Goal: Information Seeking & Learning: Learn about a topic

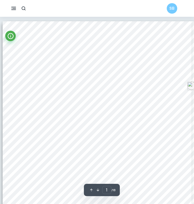
scroll to position [16, 0]
click at [101, 28] on div "1 Extended Essay Analyzing the effects of Cognitive Behavioral Therapy (CBT) on…" at bounding box center [97, 143] width 188 height 244
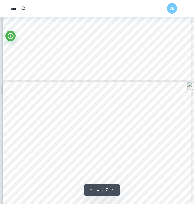
scroll to position [1447, 0]
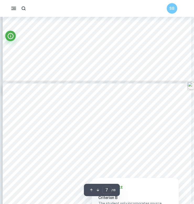
click at [90, 144] on div at bounding box center [101, 147] width 151 height 14
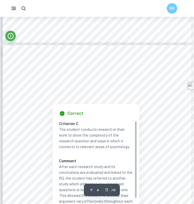
scroll to position [2472, 0]
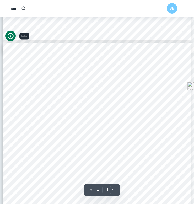
click at [10, 39] on icon "Info" at bounding box center [10, 35] width 7 height 7
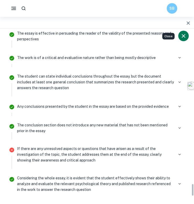
scroll to position [2057, 0]
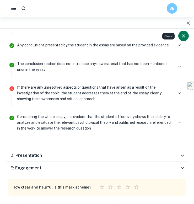
click at [81, 150] on div "D: Presentation" at bounding box center [96, 155] width 181 height 13
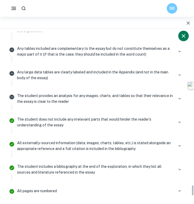
scroll to position [2311, 0]
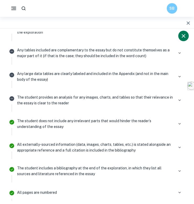
click at [12, 9] on rect "button" at bounding box center [13, 9] width 5 height 1
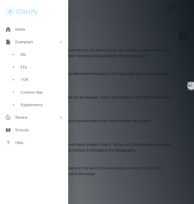
click at [104, 92] on div at bounding box center [97, 102] width 194 height 204
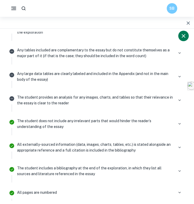
click at [13, 9] on icon "button" at bounding box center [13, 8] width 7 height 7
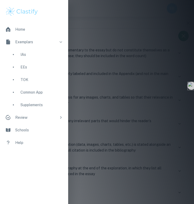
click at [57, 117] on li "Review" at bounding box center [34, 117] width 68 height 13
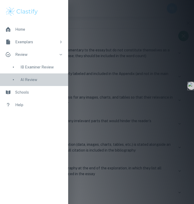
click at [36, 78] on div "AI Review" at bounding box center [41, 80] width 42 height 6
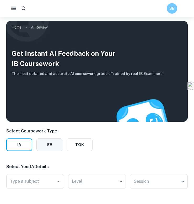
click at [59, 145] on button "EE" at bounding box center [49, 144] width 26 height 13
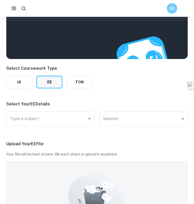
scroll to position [93, 0]
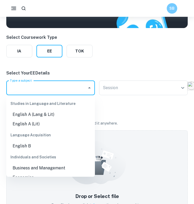
click at [66, 88] on input "Type a subject" at bounding box center [47, 88] width 76 height 10
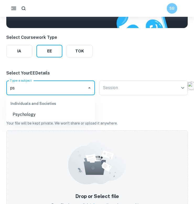
click at [27, 114] on li "Psychology" at bounding box center [50, 114] width 88 height 9
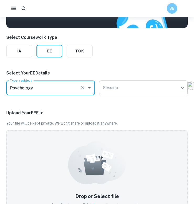
type input "Psychology"
click at [108, 86] on body "We value your privacy We use cookies to enhance your browsing experience, serve…" at bounding box center [97, 25] width 194 height 204
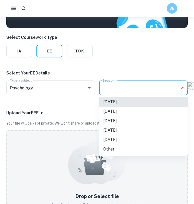
click at [114, 114] on li "[DATE]" at bounding box center [143, 110] width 88 height 9
type input "N25"
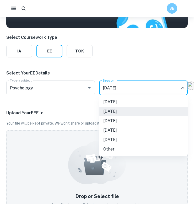
click at [105, 91] on body "We value your privacy We use cookies to enhance your browsing experience, serve…" at bounding box center [97, 25] width 194 height 204
click at [76, 114] on div at bounding box center [97, 102] width 194 height 204
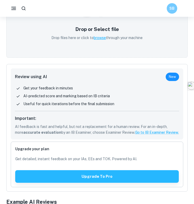
scroll to position [358, 0]
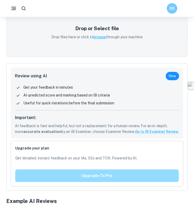
click at [120, 174] on button "Upgrade to pro" at bounding box center [96, 175] width 163 height 13
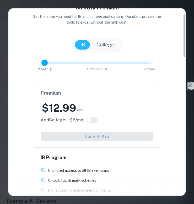
scroll to position [0, 0]
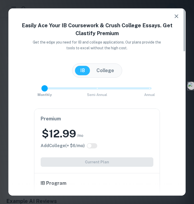
click at [175, 18] on icon "button" at bounding box center [176, 16] width 6 height 6
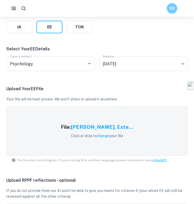
scroll to position [120, 0]
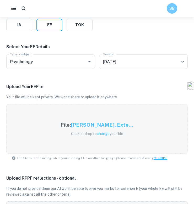
click at [109, 116] on div "File: [PERSON_NAME], Exte... Click or drop to change your file" at bounding box center [96, 129] width 85 height 28
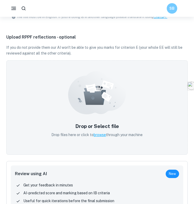
scroll to position [276, 0]
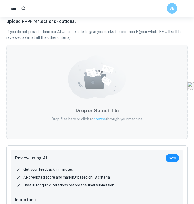
click at [86, 114] on div "Drop or Select file Drop files here or click to browse through your machine" at bounding box center [97, 114] width 104 height 28
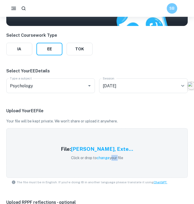
scroll to position [71, 0]
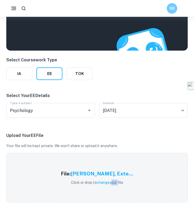
click at [13, 10] on rect "button" at bounding box center [13, 9] width 5 height 1
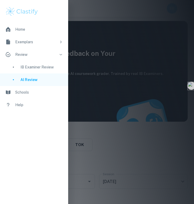
scroll to position [0, 0]
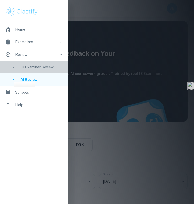
click at [50, 64] on div "IB Examiner Review" at bounding box center [34, 67] width 68 height 13
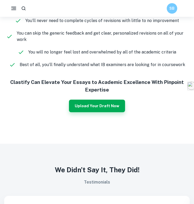
scroll to position [550, 0]
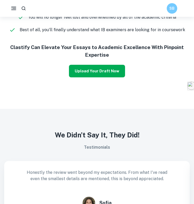
click at [82, 72] on button "Upload Your Draft Now" at bounding box center [97, 71] width 56 height 13
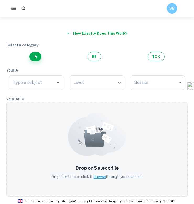
scroll to position [24, 0]
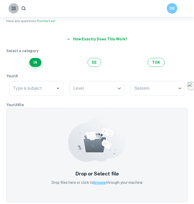
click at [12, 13] on button "button" at bounding box center [13, 8] width 10 height 10
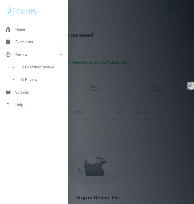
click at [60, 41] on icon at bounding box center [61, 42] width 4 height 4
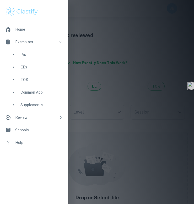
click at [27, 66] on div "EEs" at bounding box center [41, 67] width 42 height 6
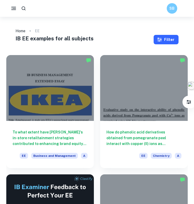
click at [165, 37] on button "Filter" at bounding box center [165, 39] width 25 height 9
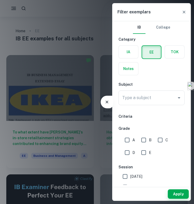
click at [130, 141] on input "A" at bounding box center [127, 139] width 10 height 10
checkbox input "true"
click at [138, 140] on input "B" at bounding box center [143, 139] width 10 height 10
checkbox input "true"
click at [145, 154] on input "E" at bounding box center [143, 152] width 10 height 10
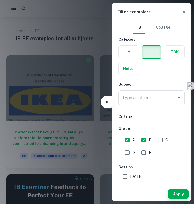
checkbox input "true"
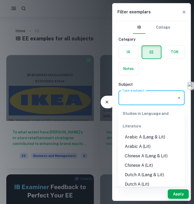
click at [141, 94] on div "Type a subject Type a subject" at bounding box center [151, 97] width 66 height 15
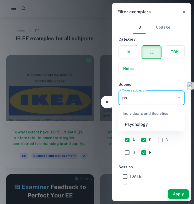
click at [139, 126] on li "Psychology" at bounding box center [151, 124] width 66 height 9
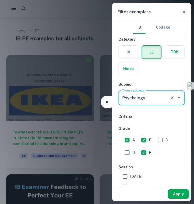
type input "Psychology"
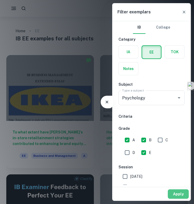
click at [180, 193] on button "Apply" at bounding box center [177, 193] width 21 height 9
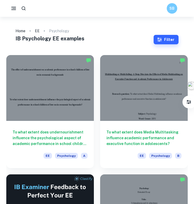
click at [167, 42] on button "Filter" at bounding box center [165, 39] width 25 height 9
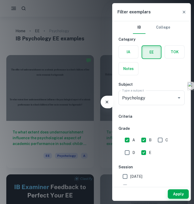
click at [159, 141] on input "C" at bounding box center [160, 139] width 10 height 10
checkbox input "true"
click at [127, 141] on input "A" at bounding box center [127, 139] width 10 height 10
checkbox input "false"
click at [144, 141] on input "B" at bounding box center [143, 139] width 10 height 10
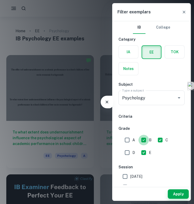
checkbox input "false"
click at [130, 151] on input "D" at bounding box center [127, 152] width 10 height 10
checkbox input "true"
click at [180, 193] on button "Apply" at bounding box center [177, 193] width 21 height 9
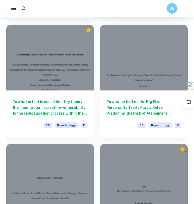
scroll to position [374, 0]
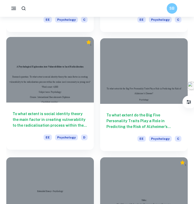
click at [61, 108] on div "To what extent is social identity theory the main factor in creating vulnerabil…" at bounding box center [49, 125] width 87 height 47
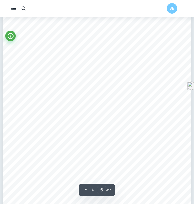
scroll to position [1464, 0]
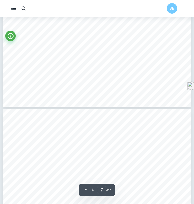
type input "8"
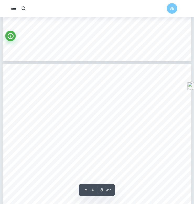
scroll to position [1886, 0]
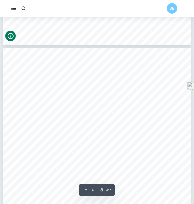
click at [12, 38] on icon "Info" at bounding box center [10, 35] width 7 height 7
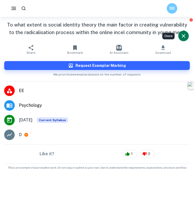
click at [117, 51] on span "AI Assistant" at bounding box center [118, 53] width 19 height 4
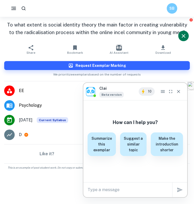
click at [123, 192] on textarea at bounding box center [129, 189] width 85 height 6
type textarea "why did it get a D"
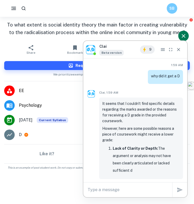
scroll to position [135, 0]
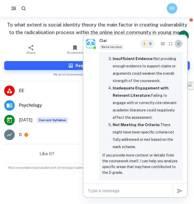
click at [180, 44] on icon "Close" at bounding box center [178, 43] width 5 height 5
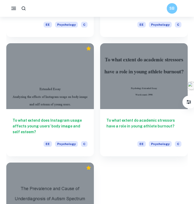
scroll to position [741, 0]
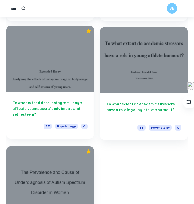
click at [75, 85] on div at bounding box center [49, 59] width 87 height 66
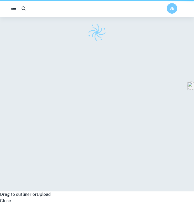
scroll to position [17, 0]
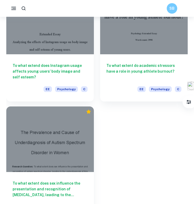
scroll to position [796, 0]
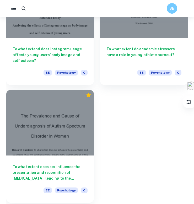
click at [58, 122] on div at bounding box center [49, 123] width 87 height 66
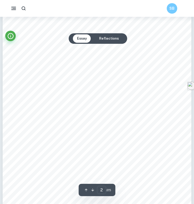
scroll to position [379, 0]
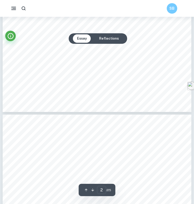
type input "3"
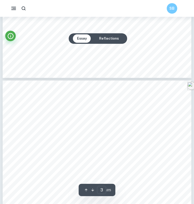
scroll to position [512, 0]
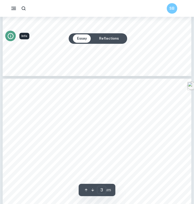
click at [9, 35] on icon "Info" at bounding box center [10, 35] width 7 height 7
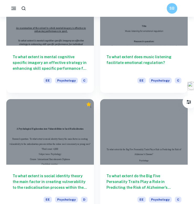
scroll to position [107, 0]
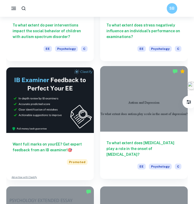
click at [127, 110] on div at bounding box center [143, 99] width 87 height 66
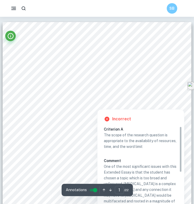
scroll to position [16, 0]
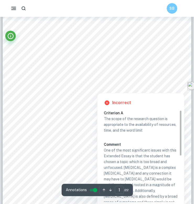
click at [106, 89] on div at bounding box center [97, 88] width 150 height 6
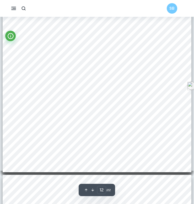
scroll to position [3159, 0]
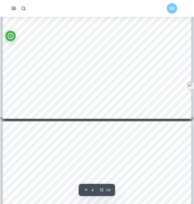
click at [14, 13] on button "button" at bounding box center [13, 8] width 10 height 10
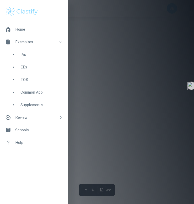
scroll to position [3116, 0]
type input "1"
click at [61, 118] on icon at bounding box center [61, 117] width 4 height 4
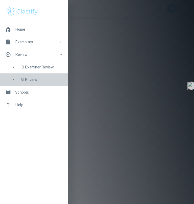
click at [33, 81] on div "AI Review" at bounding box center [41, 80] width 42 height 6
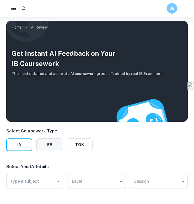
click at [59, 141] on button "EE" at bounding box center [49, 144] width 26 height 13
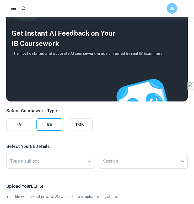
scroll to position [20, 0]
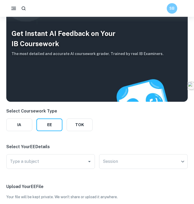
click at [45, 43] on h3 "Get Instant AI Feedback on Your IB Coursework" at bounding box center [88, 38] width 152 height 20
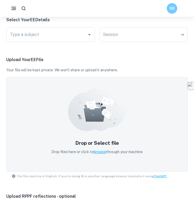
scroll to position [146, 0]
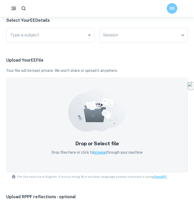
click at [59, 43] on div "Type a subject Type a subject" at bounding box center [50, 36] width 88 height 17
click at [60, 40] on div "Type a subject" at bounding box center [50, 35] width 88 height 15
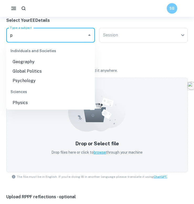
click at [35, 84] on li "Psychology" at bounding box center [50, 80] width 88 height 9
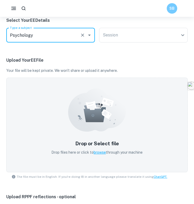
type input "Psychology"
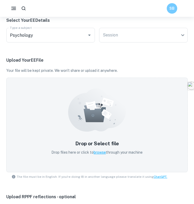
click at [118, 45] on div "Select Coursework Type IA EE TOK Select Your EE Details Type a subject Psycholo…" at bounding box center [96, 148] width 181 height 332
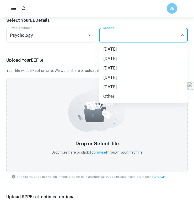
click at [116, 58] on li "[DATE]" at bounding box center [143, 58] width 88 height 9
type input "N25"
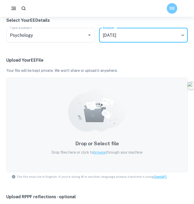
click at [82, 116] on icon at bounding box center [97, 109] width 58 height 43
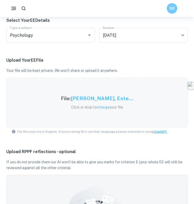
click at [104, 99] on h5 "[PERSON_NAME], Exte..." at bounding box center [102, 98] width 62 height 8
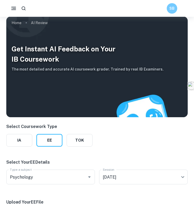
scroll to position [0, 0]
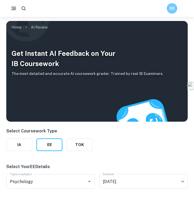
click at [85, 73] on h6 "The most detailed and accurate AI coursework grader. Trained by real IB Examine…" at bounding box center [88, 74] width 152 height 6
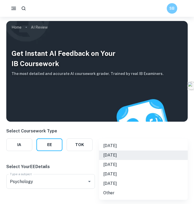
click at [156, 179] on body "We value your privacy We use cookies to enhance your browsing experience, serve…" at bounding box center [97, 119] width 194 height 204
click at [140, 137] on div at bounding box center [97, 102] width 194 height 204
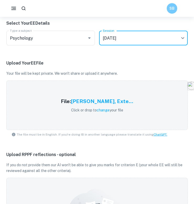
scroll to position [143, 0]
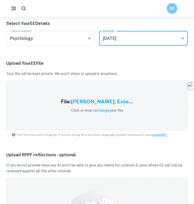
click at [14, 134] on icon at bounding box center [13, 134] width 3 height 3
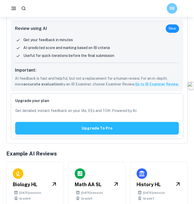
scroll to position [404, 0]
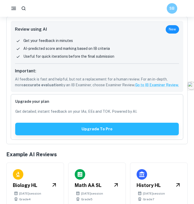
click at [35, 42] on p "Get your feedback in minutes" at bounding box center [47, 41] width 49 height 6
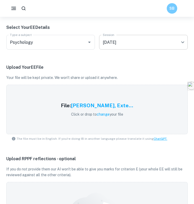
scroll to position [139, 0]
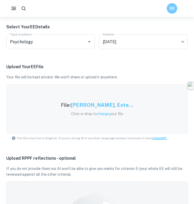
click at [130, 107] on h5 "[PERSON_NAME], Exte..." at bounding box center [102, 105] width 62 height 8
click at [107, 107] on h5 "[PERSON_NAME], Exte..." at bounding box center [102, 105] width 62 height 8
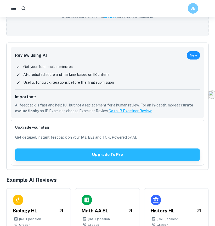
scroll to position [341, 0]
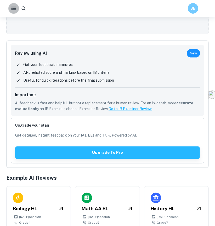
click at [15, 9] on rect "button" at bounding box center [13, 9] width 5 height 1
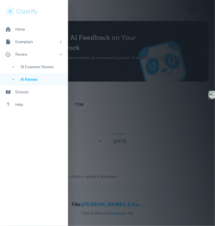
click at [40, 43] on div "Exemplars" at bounding box center [35, 42] width 41 height 6
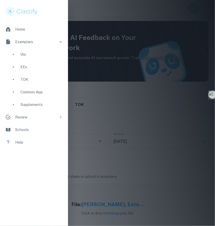
click at [27, 65] on div "EEs" at bounding box center [41, 67] width 42 height 6
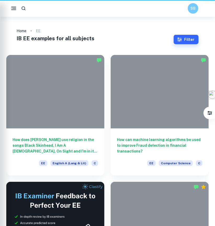
click at [186, 39] on button "Filter" at bounding box center [186, 39] width 25 height 9
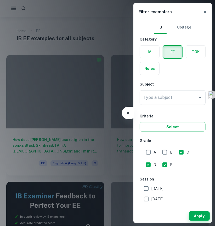
click at [153, 57] on label "button" at bounding box center [149, 52] width 19 height 13
click at [0, 0] on input "radio" at bounding box center [0, 0] width 0 height 0
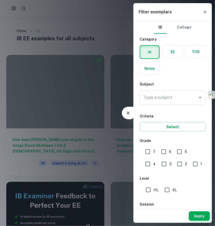
click at [173, 60] on div "IA EE TOK Notes" at bounding box center [171, 58] width 69 height 33
click at [173, 51] on label "button" at bounding box center [172, 52] width 19 height 13
click at [0, 0] on input "radio" at bounding box center [0, 0] width 0 height 0
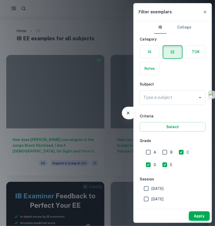
click at [182, 32] on button "College" at bounding box center [184, 27] width 14 height 13
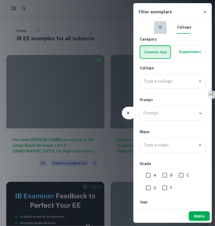
click at [162, 25] on button "IB" at bounding box center [160, 27] width 13 height 13
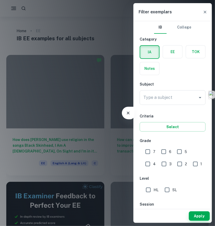
click at [172, 47] on label "button" at bounding box center [172, 52] width 19 height 13
click at [0, 0] on input "radio" at bounding box center [0, 0] width 0 height 0
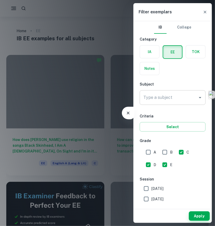
click at [182, 97] on input "Type a subject" at bounding box center [168, 98] width 53 height 10
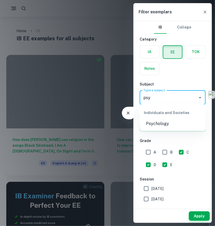
click at [153, 124] on li "Psychology" at bounding box center [173, 123] width 66 height 9
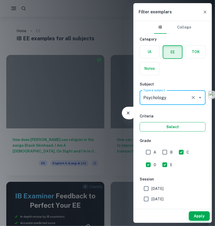
type input "Psychology"
click at [178, 127] on button "Select" at bounding box center [173, 126] width 66 height 9
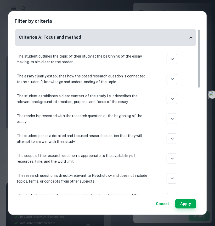
click at [193, 7] on div "Filter by criteria Criterion A: Focus and method The student outlines the topic…" at bounding box center [107, 113] width 215 height 226
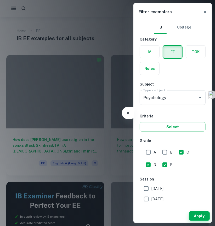
click at [181, 153] on input "C" at bounding box center [181, 152] width 10 height 10
checkbox input "false"
click at [148, 163] on input "D" at bounding box center [148, 165] width 10 height 10
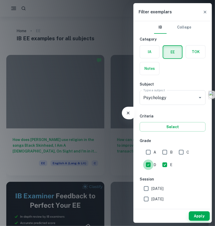
checkbox input "false"
click at [178, 100] on input "Psychology" at bounding box center [165, 98] width 47 height 10
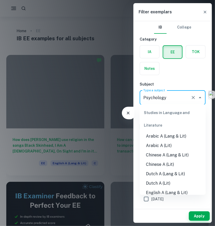
scroll to position [479, 0]
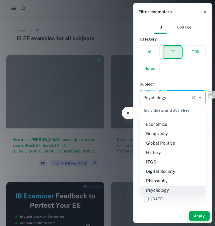
click at [190, 99] on div at bounding box center [197, 97] width 14 height 7
click at [193, 98] on icon "Clear" at bounding box center [193, 97] width 5 height 5
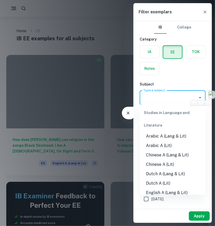
click at [193, 203] on button "Apply" at bounding box center [199, 215] width 21 height 9
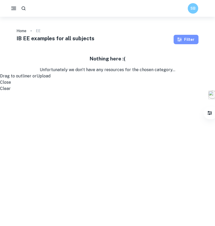
click at [192, 41] on button "Filter" at bounding box center [186, 39] width 25 height 9
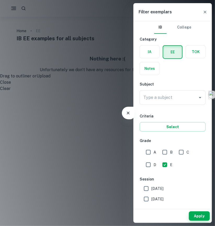
click at [148, 149] on input "A" at bounding box center [148, 152] width 10 height 10
checkbox input "true"
click at [164, 162] on input "E" at bounding box center [165, 165] width 10 height 10
checkbox input "false"
click at [182, 92] on div "Type a subject" at bounding box center [173, 97] width 66 height 15
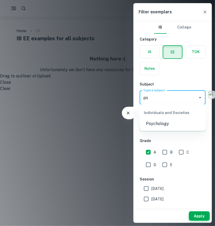
click at [172, 127] on li "Psychology" at bounding box center [173, 123] width 66 height 9
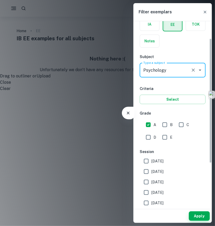
scroll to position [35, 0]
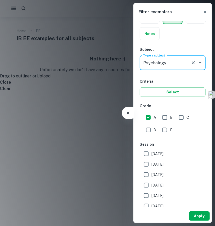
type input "Psychology"
click at [193, 203] on button "Apply" at bounding box center [199, 215] width 21 height 9
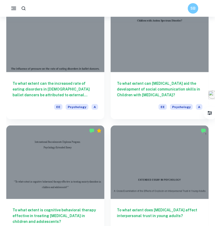
scroll to position [313, 0]
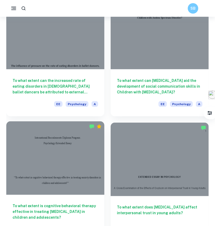
click at [74, 166] on div at bounding box center [55, 158] width 98 height 74
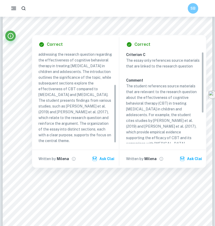
scroll to position [51, 0]
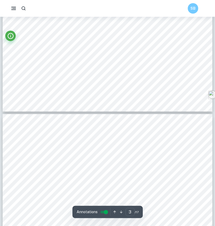
type input "2"
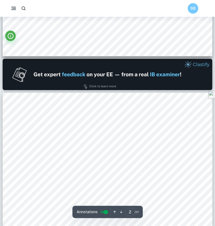
scroll to position [248, 0]
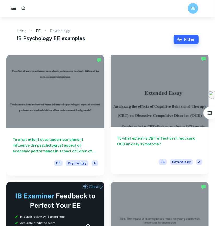
click at [149, 125] on div at bounding box center [160, 91] width 98 height 74
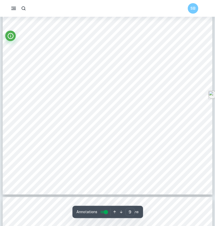
scroll to position [2325, 0]
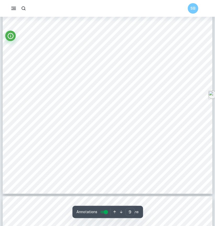
type input "10"
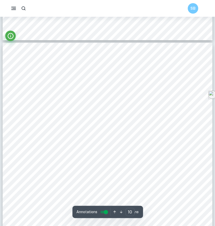
scroll to position [2491, 0]
